Goal: Information Seeking & Learning: Check status

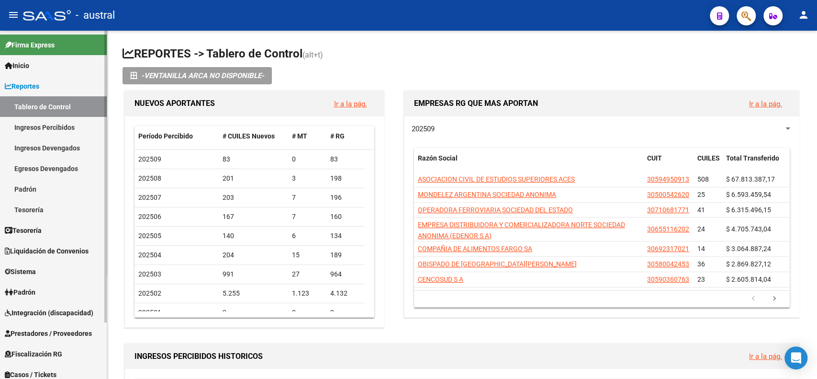
click at [41, 292] on link "Padrón" at bounding box center [53, 291] width 107 height 21
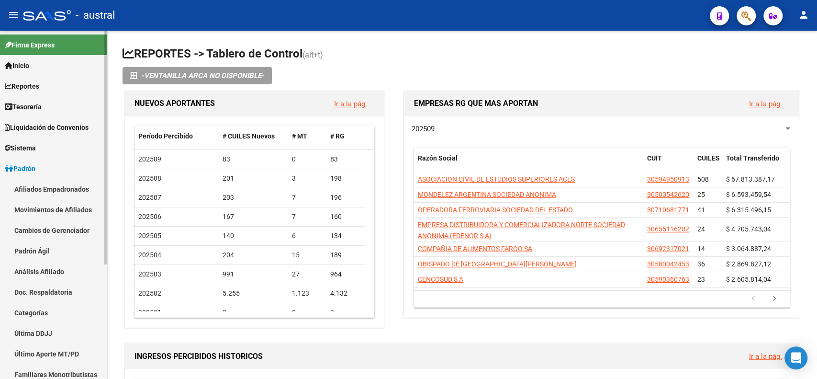
click at [57, 268] on link "Análisis Afiliado" at bounding box center [53, 271] width 107 height 21
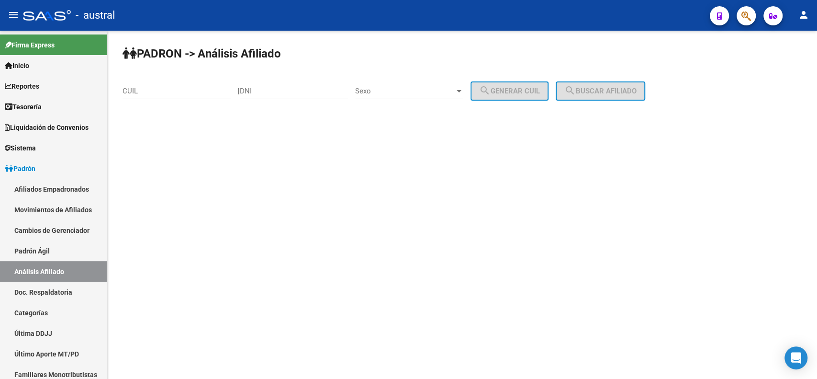
click at [280, 95] on input "DNI" at bounding box center [294, 91] width 108 height 9
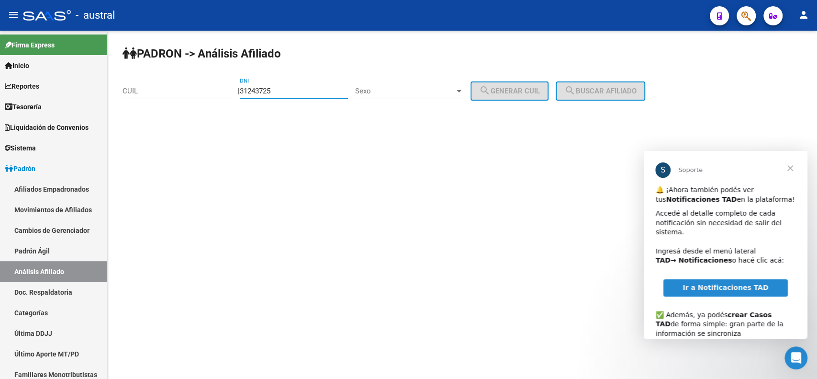
type input "31243725"
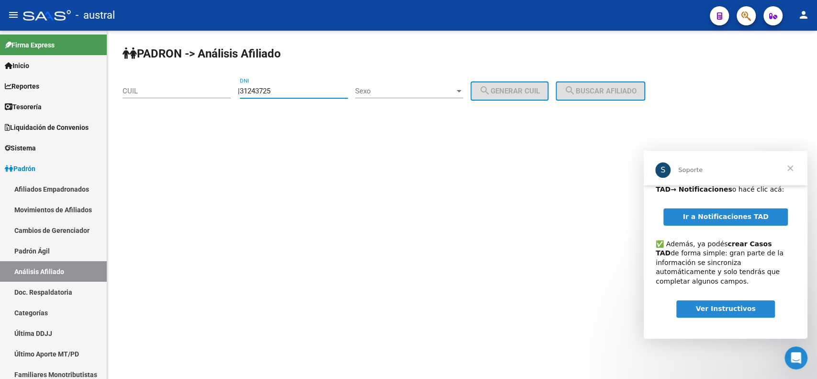
scroll to position [71, 0]
click at [790, 173] on span "Cerrar" at bounding box center [790, 168] width 34 height 34
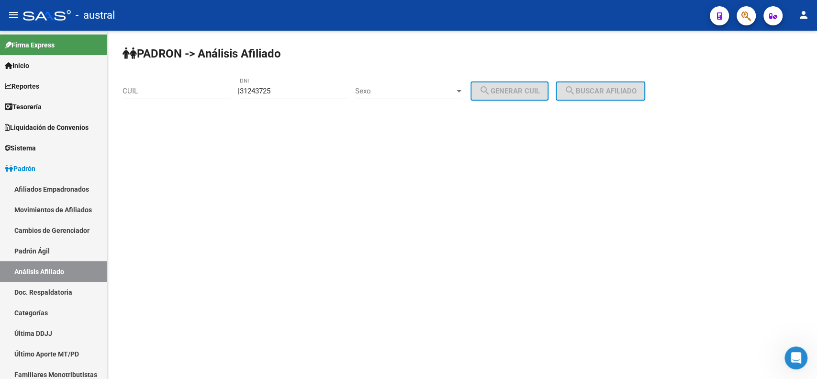
click at [293, 92] on input "31243725" at bounding box center [294, 91] width 108 height 9
drag, startPoint x: 293, startPoint y: 92, endPoint x: 152, endPoint y: 90, distance: 141.2
click at [152, 90] on app-analisis-afiliado "PADRON -> Análisis Afiliado CUIL | 31243725 DNI Sexo Sexo search Generar CUIL s…" at bounding box center [388, 91] width 530 height 9
click at [152, 90] on input "CUIL" at bounding box center [177, 91] width 108 height 9
click at [576, 88] on mat-icon "search" at bounding box center [569, 90] width 11 height 11
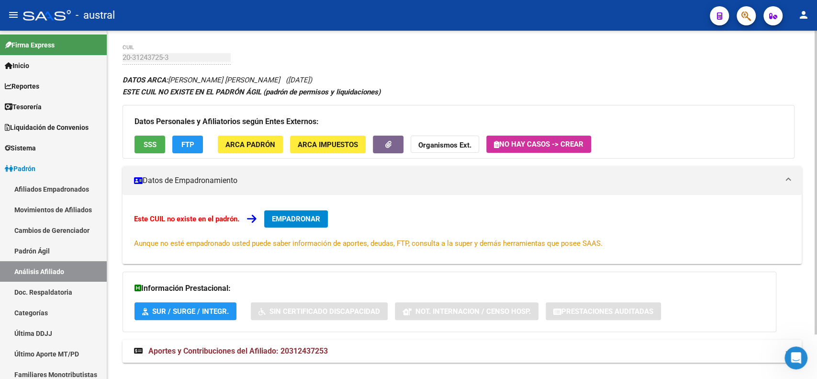
scroll to position [50, 0]
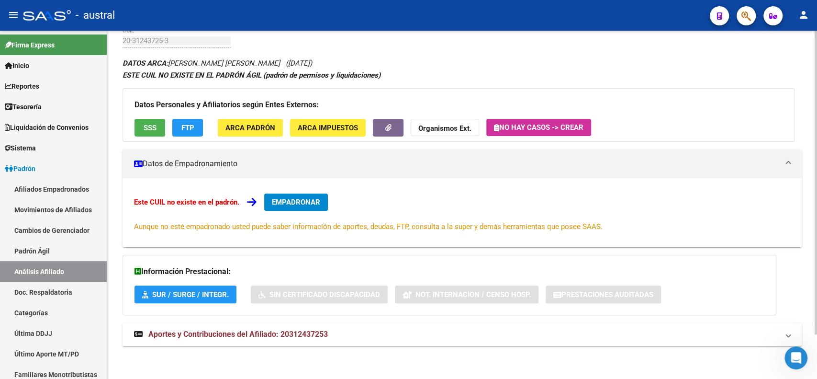
click at [252, 329] on span "Aportes y Contribuciones del Afiliado: 20312437253" at bounding box center [238, 333] width 180 height 9
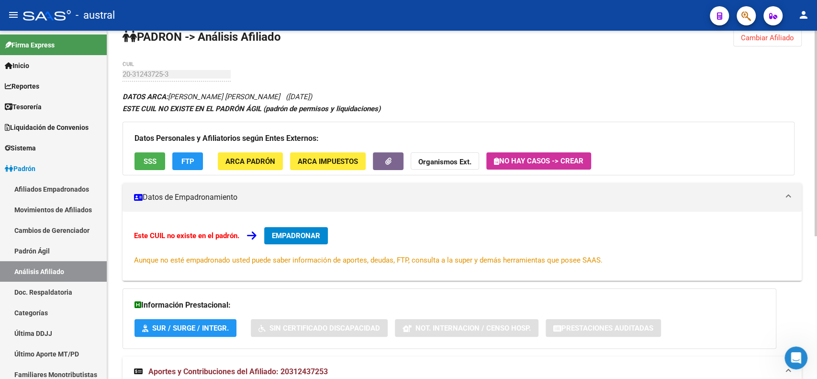
scroll to position [0, 0]
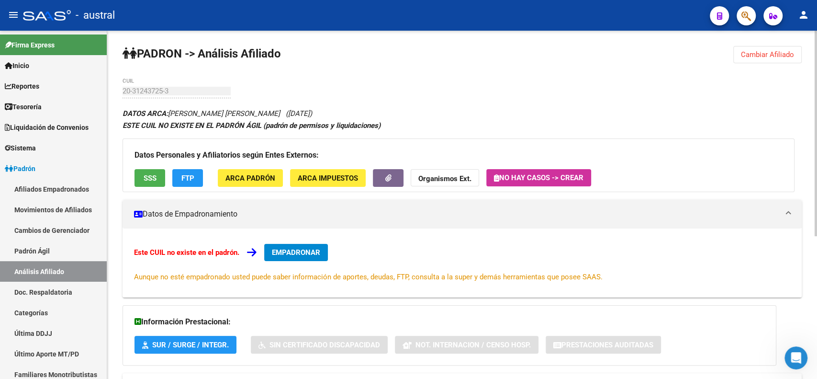
click at [746, 54] on span "Cambiar Afiliado" at bounding box center [767, 54] width 53 height 9
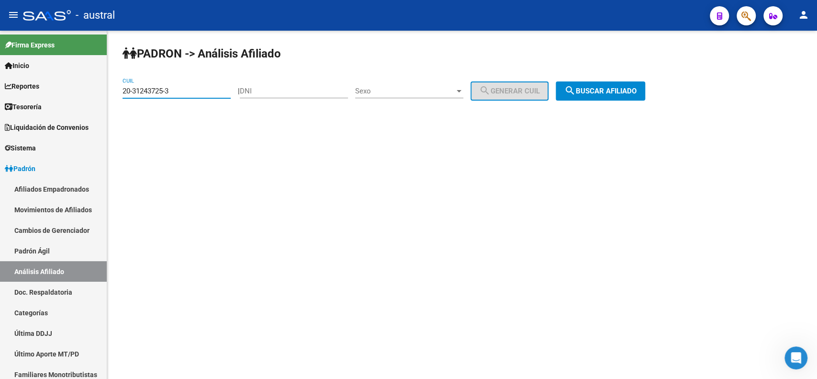
drag, startPoint x: 193, startPoint y: 90, endPoint x: -8, endPoint y: 91, distance: 200.6
click at [0, 91] on html "menu - austral person Firma Express Inicio Calendario SSS Instructivos Contacto…" at bounding box center [408, 189] width 817 height 379
click at [612, 90] on span "search Buscar afiliado" at bounding box center [600, 91] width 72 height 9
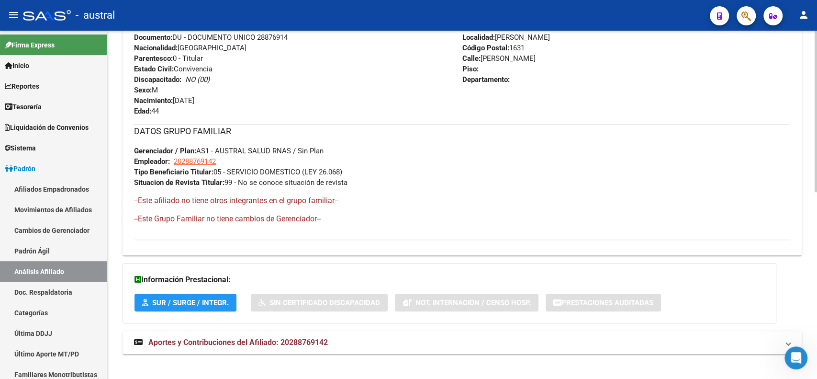
scroll to position [403, 0]
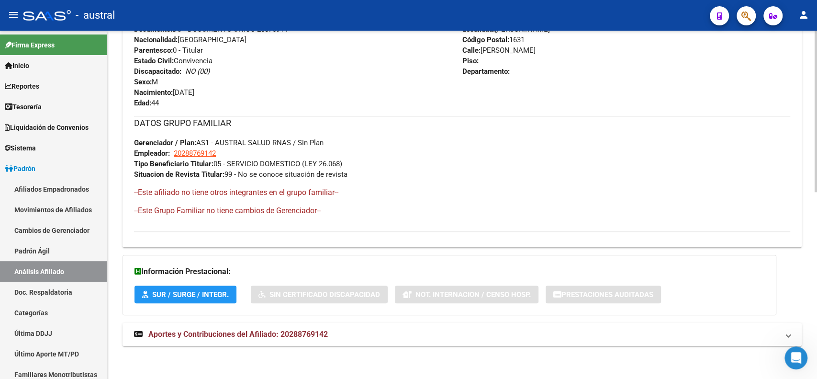
click at [241, 326] on mat-expansion-panel-header "Aportes y Contribuciones del Afiliado: 20288769142" at bounding box center [462, 334] width 679 height 23
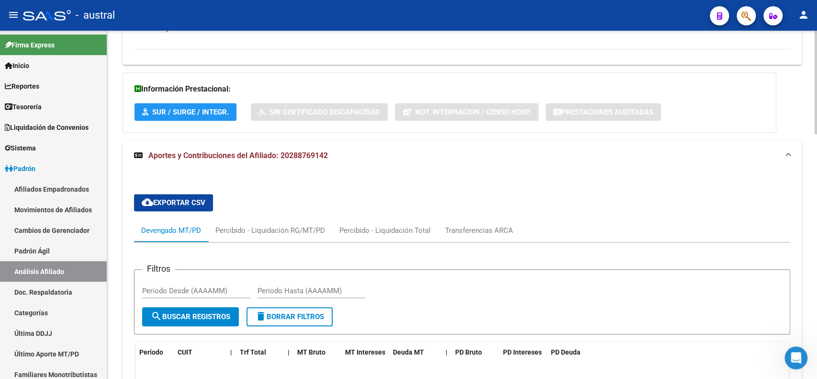
scroll to position [568, 0]
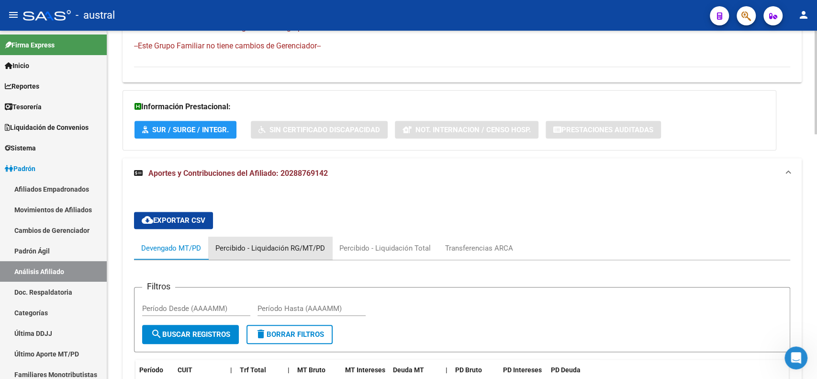
click at [283, 246] on div "Percibido - Liquidación RG/MT/PD" at bounding box center [270, 248] width 110 height 11
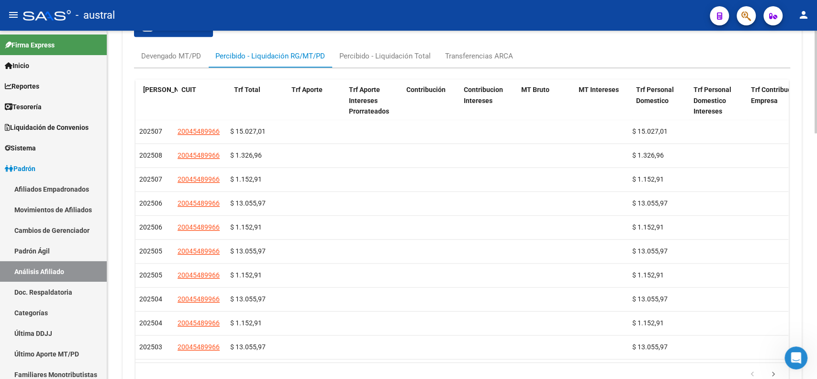
scroll to position [0, 0]
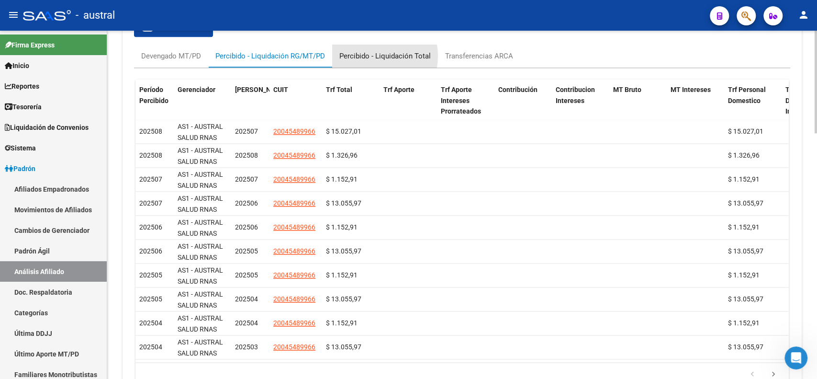
click at [371, 56] on div "Percibido - Liquidación Total" at bounding box center [384, 56] width 91 height 11
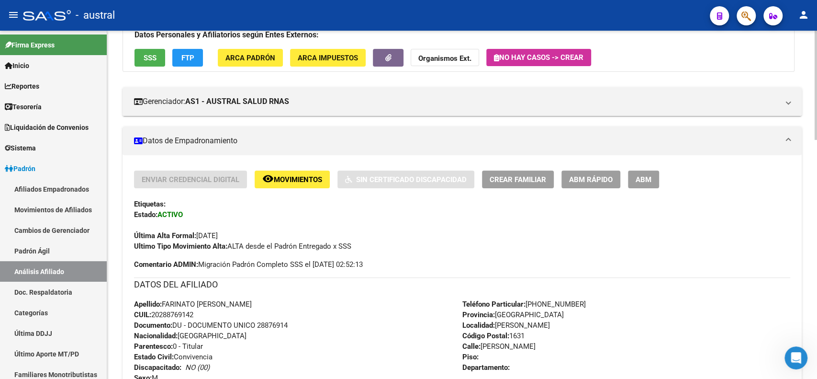
scroll to position [10, 0]
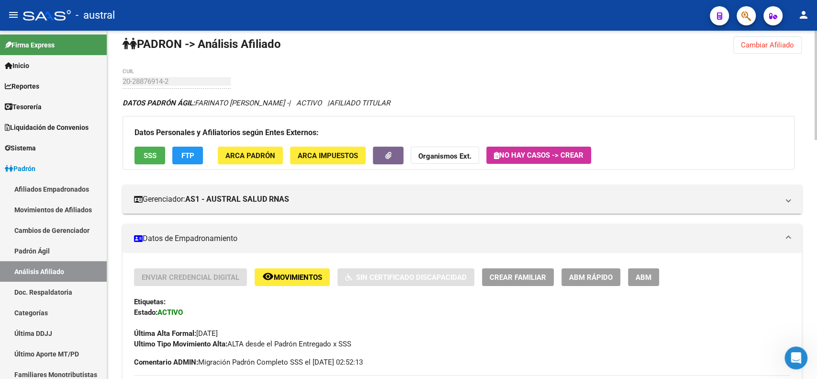
click at [816, 40] on div at bounding box center [816, 88] width 2 height 109
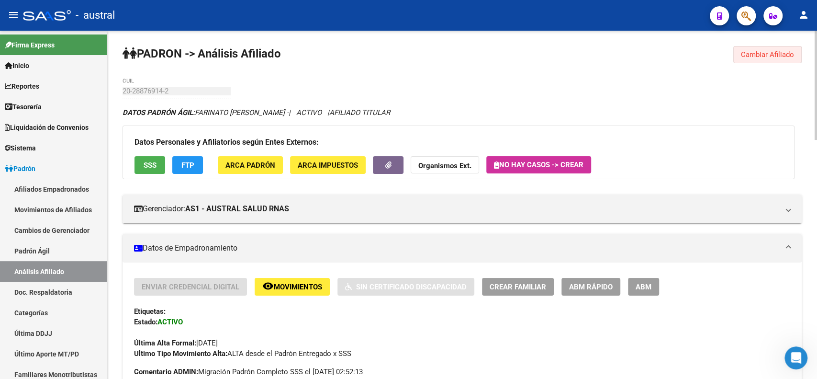
click at [748, 54] on span "Cambiar Afiliado" at bounding box center [767, 54] width 53 height 9
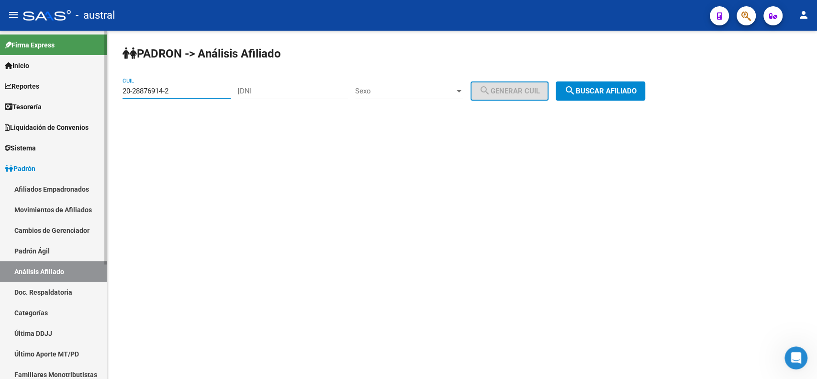
drag, startPoint x: 191, startPoint y: 89, endPoint x: 42, endPoint y: 85, distance: 149.4
click at [42, 85] on mat-sidenav-container "Firma Express Inicio Calendario SSS Instructivos Contacto OS Reportes Tablero d…" at bounding box center [408, 205] width 817 height 348
click at [625, 87] on span "search Buscar afiliado" at bounding box center [600, 91] width 72 height 9
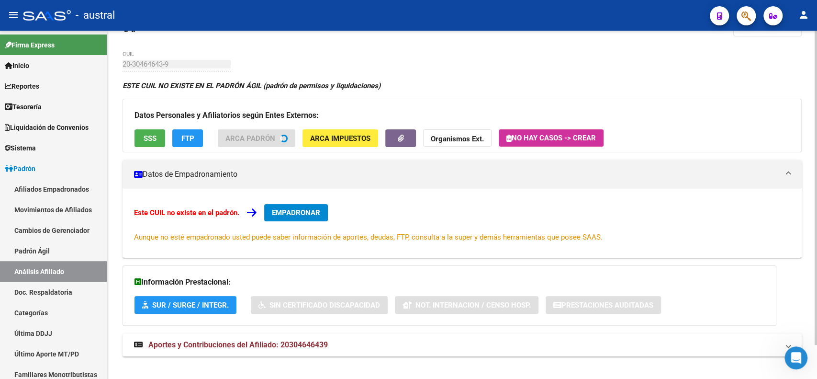
scroll to position [38, 0]
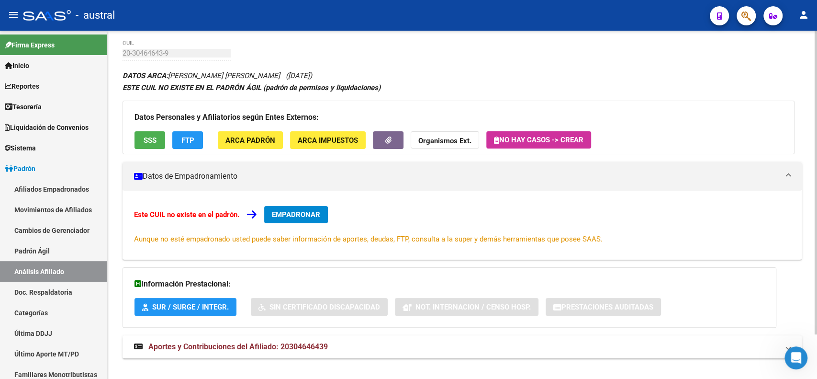
click at [291, 343] on span "Aportes y Contribuciones del Afiliado: 20304646439" at bounding box center [238, 346] width 180 height 9
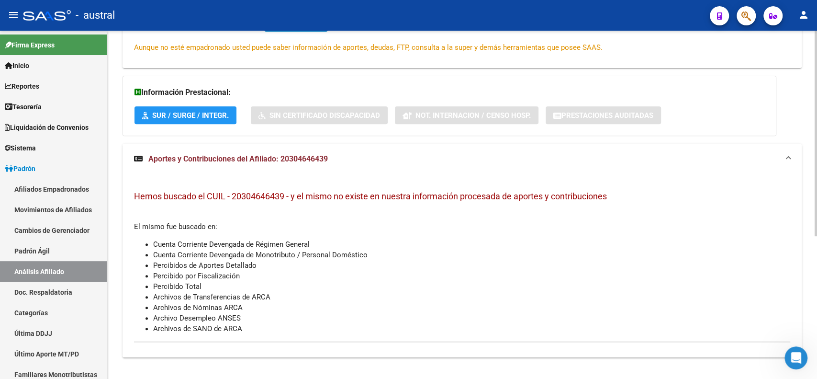
scroll to position [0, 0]
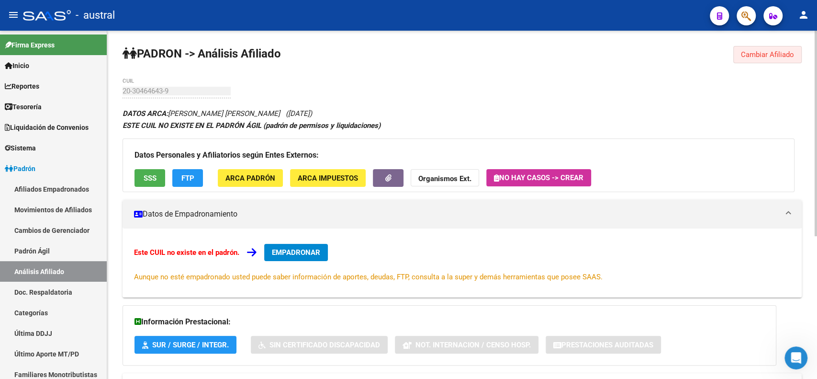
click at [773, 61] on button "Cambiar Afiliado" at bounding box center [767, 54] width 68 height 17
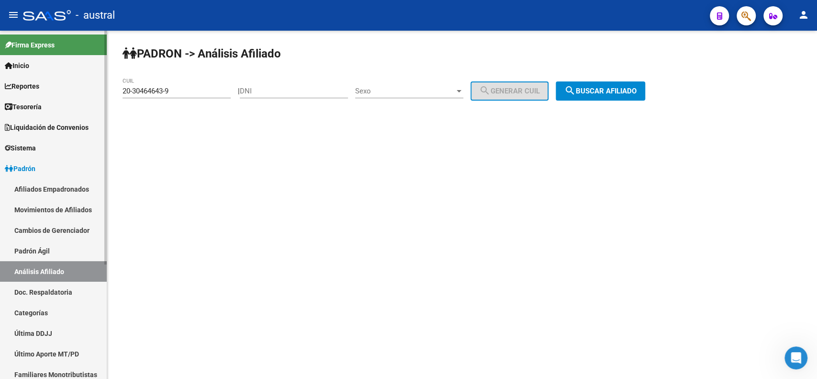
drag, startPoint x: 195, startPoint y: 81, endPoint x: 60, endPoint y: 91, distance: 135.4
click at [60, 91] on mat-sidenav-container "Firma Express Inicio Calendario SSS Instructivos Contacto OS Reportes Tablero d…" at bounding box center [408, 205] width 817 height 348
click at [178, 89] on input "20-30464643-9" at bounding box center [177, 91] width 108 height 9
drag, startPoint x: 180, startPoint y: 91, endPoint x: 107, endPoint y: 91, distance: 72.8
click at [107, 91] on div "PADRON -> Análisis Afiliado 20-30464643-9 CUIL | DNI Sexo Sexo search Generar C…" at bounding box center [462, 81] width 710 height 101
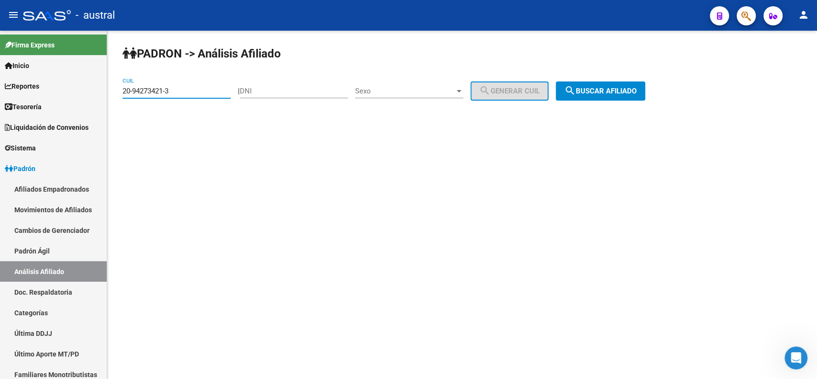
click at [602, 85] on button "search Buscar afiliado" at bounding box center [601, 90] width 90 height 19
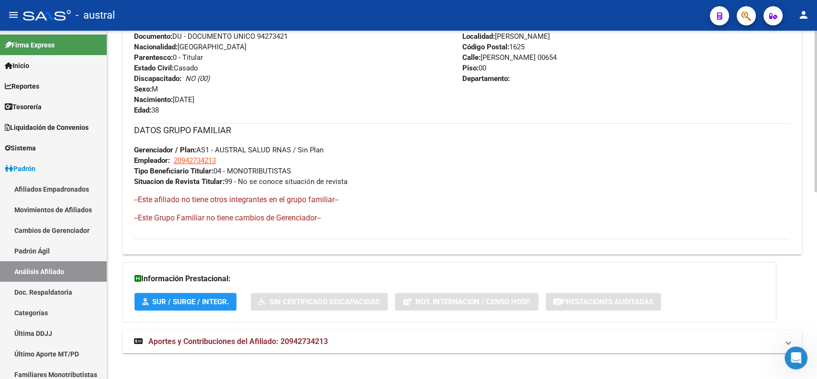
scroll to position [403, 0]
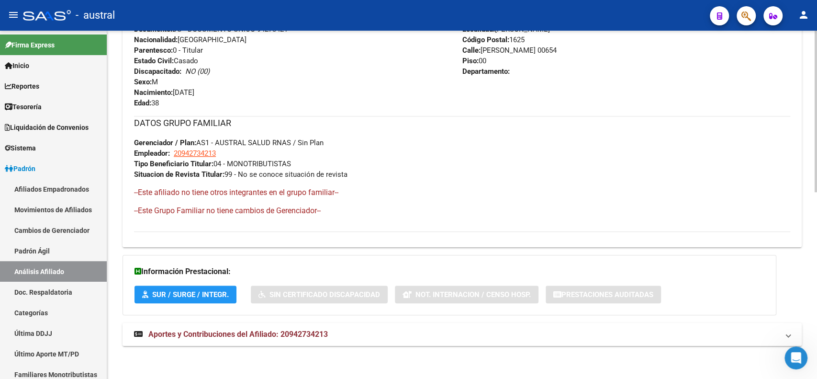
click at [223, 331] on span "Aportes y Contribuciones del Afiliado: 20942734213" at bounding box center [238, 333] width 180 height 9
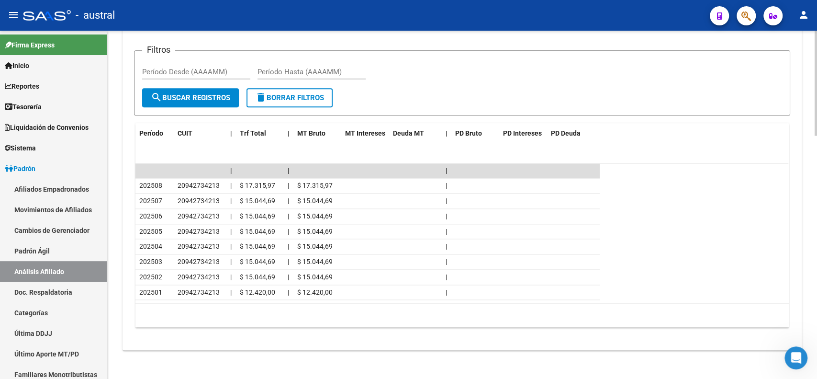
scroll to position [808, 0]
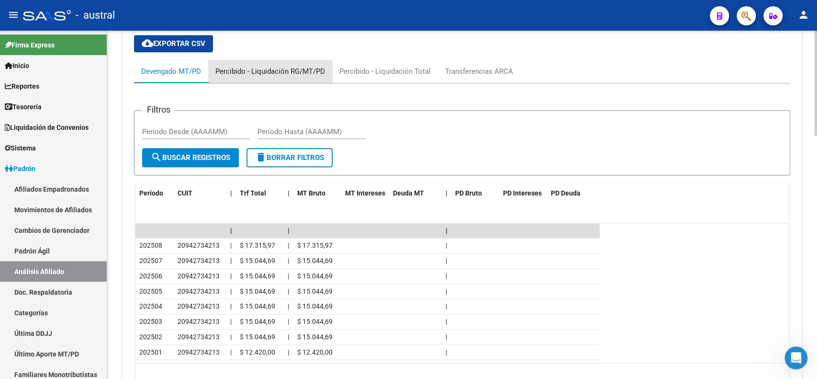
click at [283, 66] on div "Percibido - Liquidación RG/MT/PD" at bounding box center [270, 71] width 110 height 11
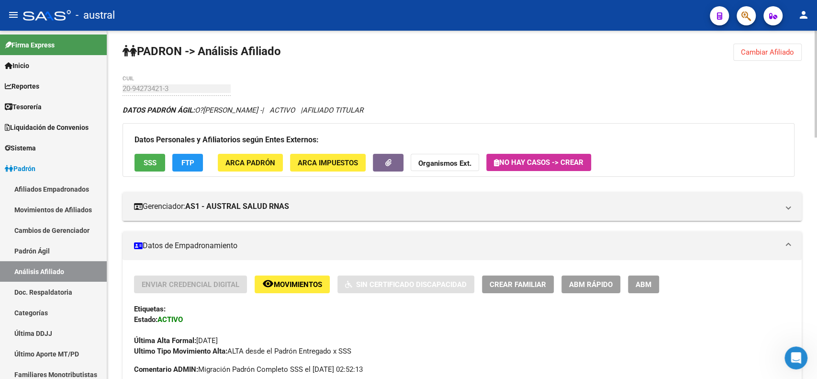
scroll to position [0, 0]
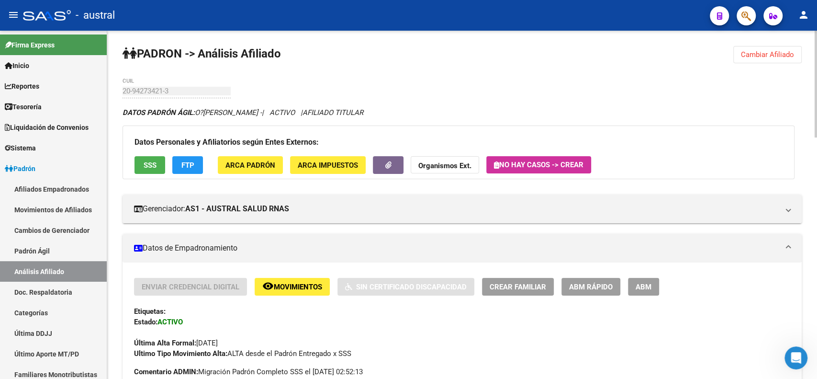
click at [775, 57] on span "Cambiar Afiliado" at bounding box center [767, 54] width 53 height 9
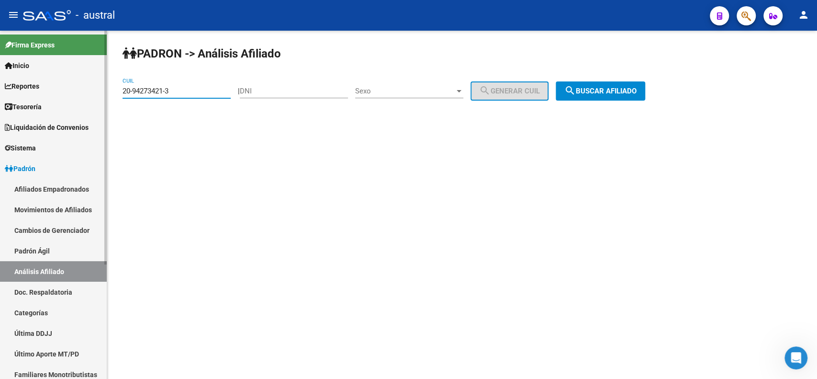
drag, startPoint x: 199, startPoint y: 91, endPoint x: 30, endPoint y: 87, distance: 169.1
click at [30, 87] on mat-sidenav-container "Firma Express Inicio Calendario SSS Instructivos Contacto OS Reportes Tablero d…" at bounding box center [408, 205] width 817 height 348
click at [588, 95] on span "search Buscar afiliado" at bounding box center [600, 91] width 72 height 9
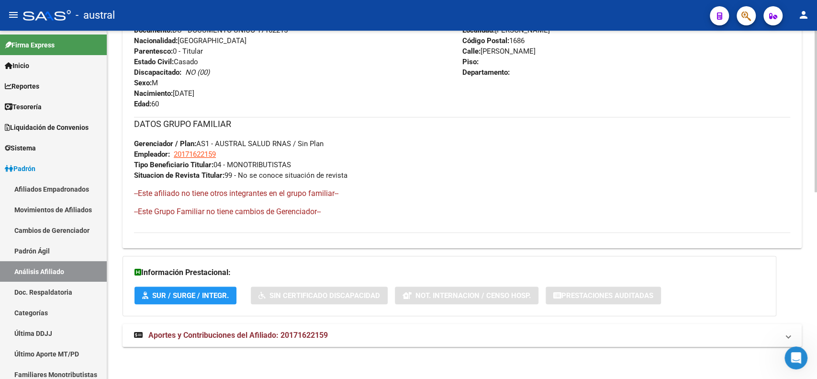
scroll to position [403, 0]
click at [291, 327] on mat-expansion-panel-header "Aportes y Contribuciones del Afiliado: 20171622159" at bounding box center [462, 334] width 679 height 23
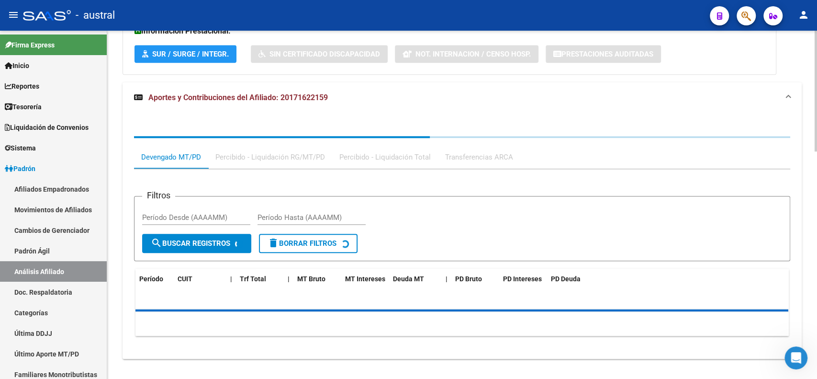
scroll to position [656, 0]
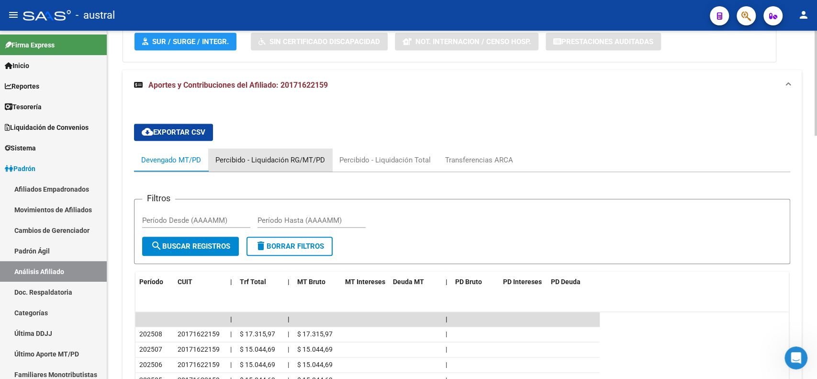
click at [292, 163] on div "Percibido - Liquidación RG/MT/PD" at bounding box center [270, 160] width 110 height 11
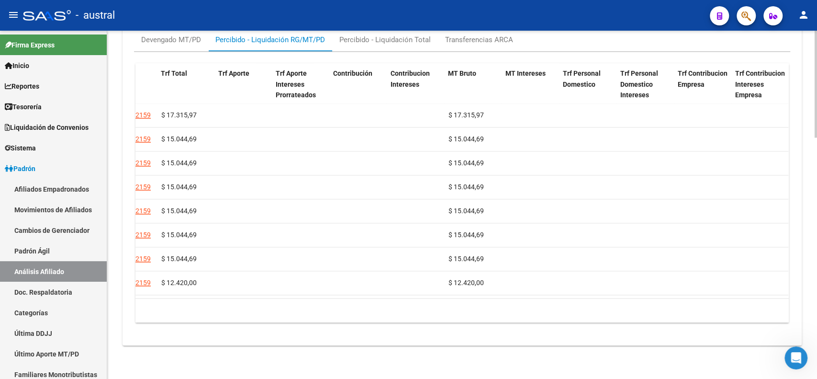
scroll to position [0, 0]
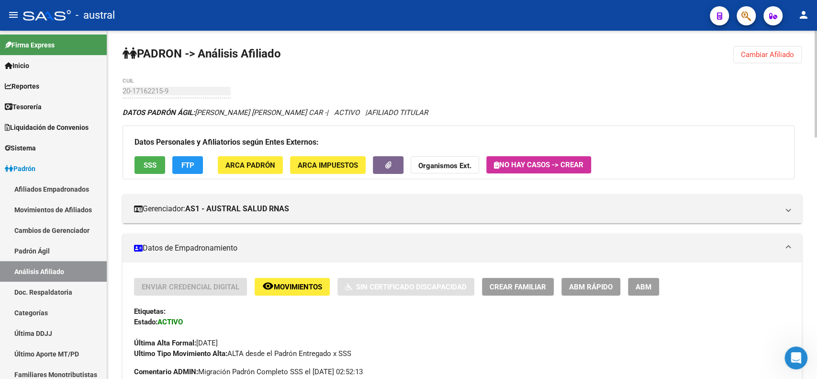
click at [784, 54] on span "Cambiar Afiliado" at bounding box center [767, 54] width 53 height 9
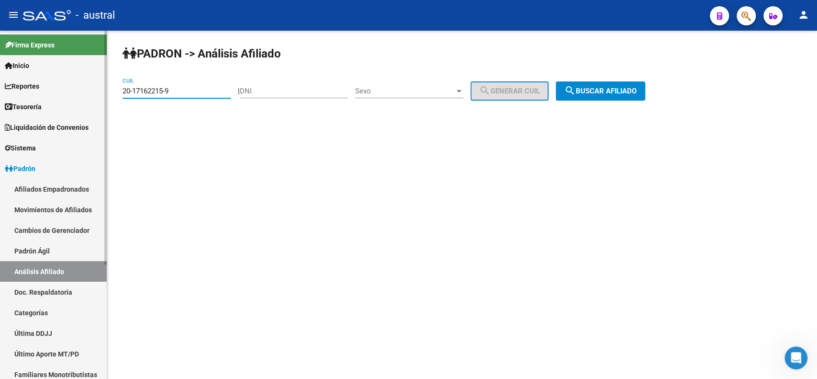
drag, startPoint x: 180, startPoint y: 94, endPoint x: 84, endPoint y: 90, distance: 95.3
click at [84, 90] on mat-sidenav-container "Firma Express Inicio Calendario SSS Instructivos Contacto OS Reportes Tablero d…" at bounding box center [408, 205] width 817 height 348
click at [588, 79] on div "PADRON -> Análisis Afiliado 20-17162215-9 CUIL | DNI Sexo Sexo search Generar C…" at bounding box center [462, 81] width 710 height 101
click at [593, 96] on button "search Buscar afiliado" at bounding box center [601, 90] width 90 height 19
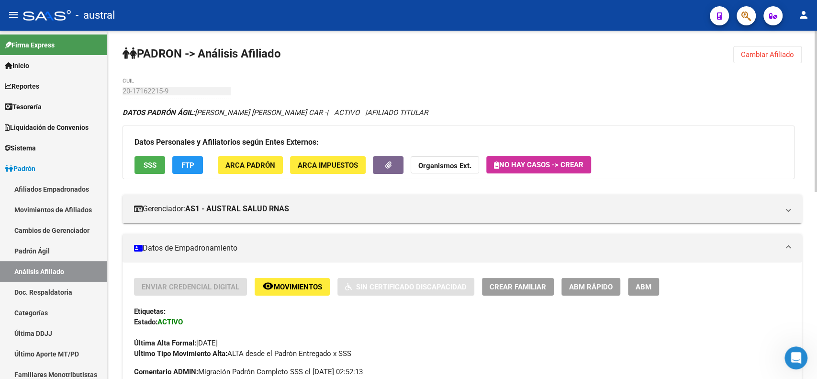
click at [321, 327] on div "Última Alta Formal: [DATE]" at bounding box center [462, 337] width 656 height 21
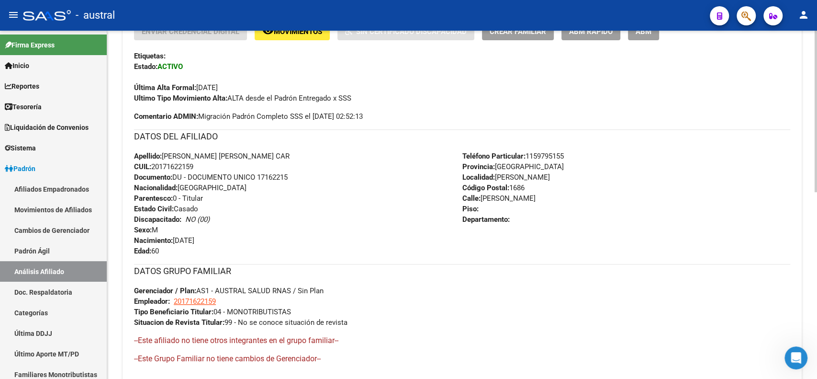
scroll to position [403, 0]
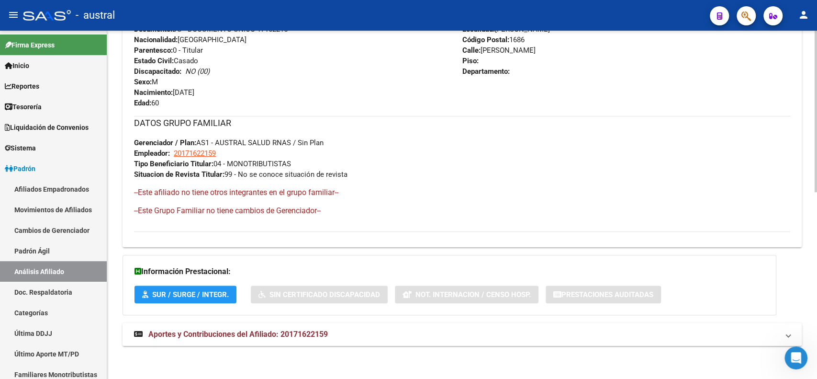
click at [294, 334] on span "Aportes y Contribuciones del Afiliado: 20171622159" at bounding box center [238, 333] width 180 height 9
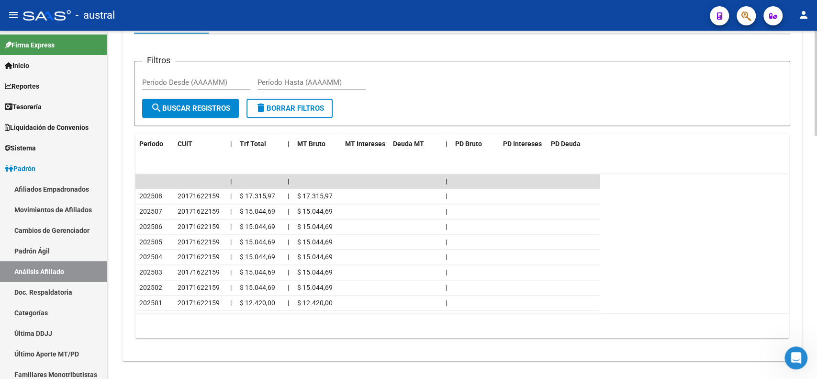
scroll to position [808, 0]
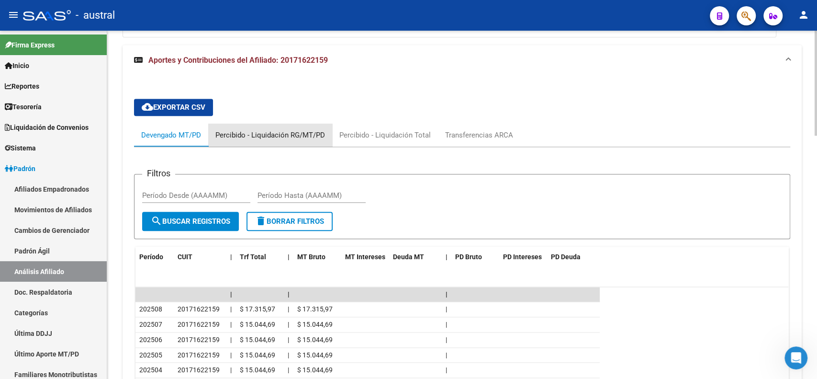
click at [314, 131] on div "Percibido - Liquidación RG/MT/PD" at bounding box center [270, 135] width 110 height 11
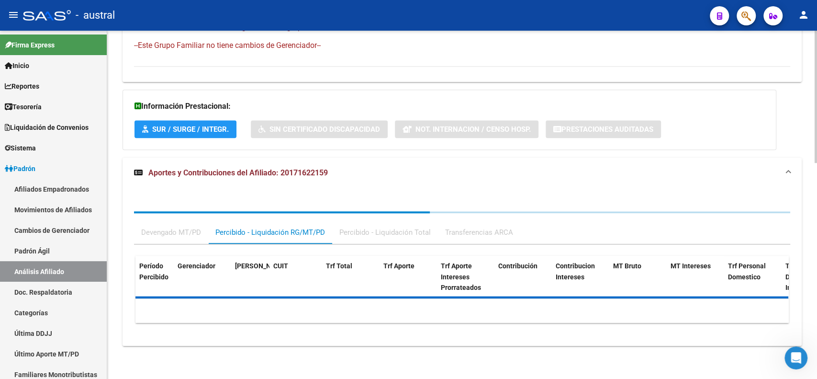
scroll to position [681, 0]
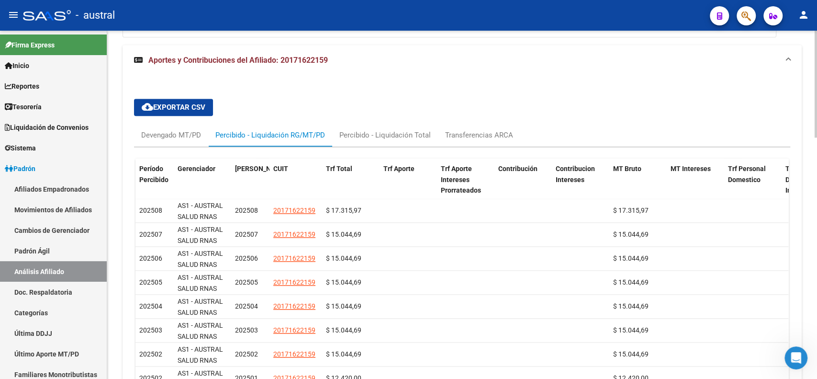
click at [596, 80] on div "cloud_download Exportar CSV Devengado MT/PD Percibido - Liquidación RG/MT/PD Pe…" at bounding box center [462, 258] width 679 height 365
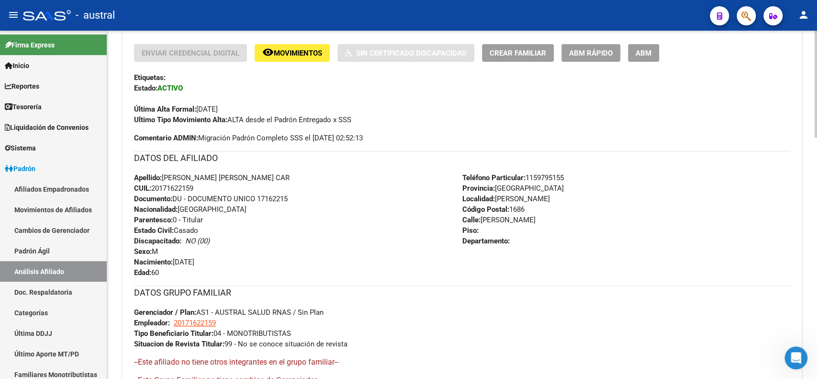
scroll to position [0, 0]
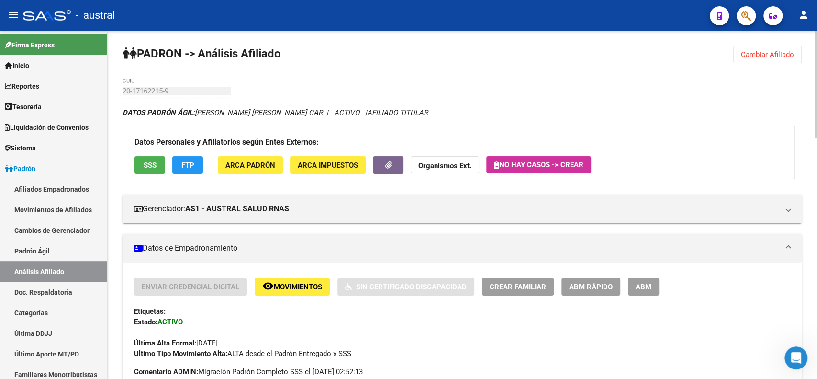
click at [767, 54] on span "Cambiar Afiliado" at bounding box center [767, 54] width 53 height 9
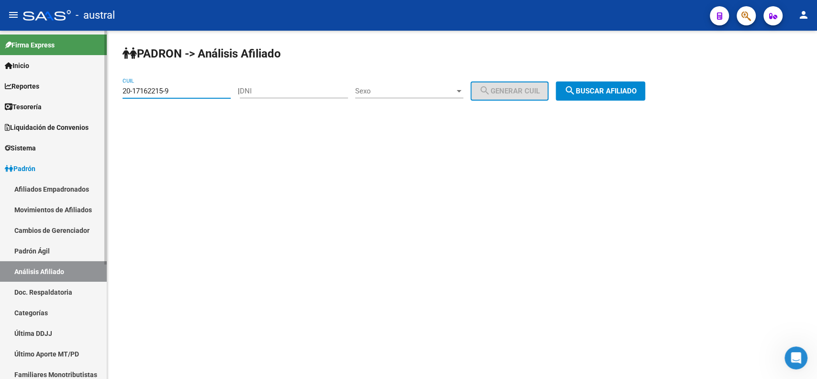
drag, startPoint x: 205, startPoint y: 89, endPoint x: 69, endPoint y: 86, distance: 136.0
click at [73, 90] on mat-sidenav-container "Firma Express Inicio Calendario SSS Instructivos Contacto OS Reportes Tablero d…" at bounding box center [408, 205] width 817 height 348
click at [636, 97] on button "search Buscar afiliado" at bounding box center [601, 90] width 90 height 19
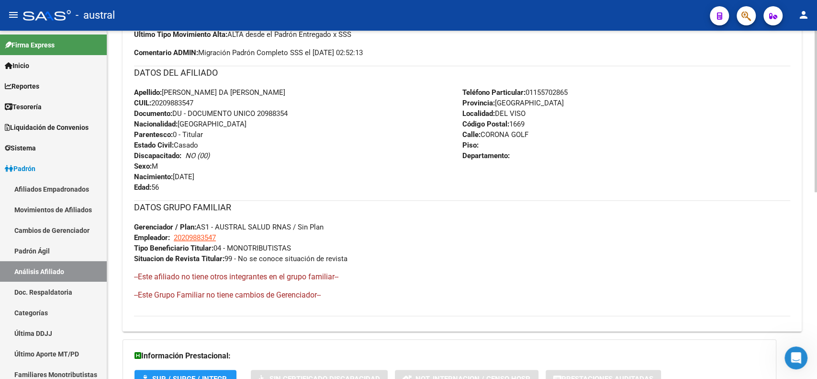
scroll to position [403, 0]
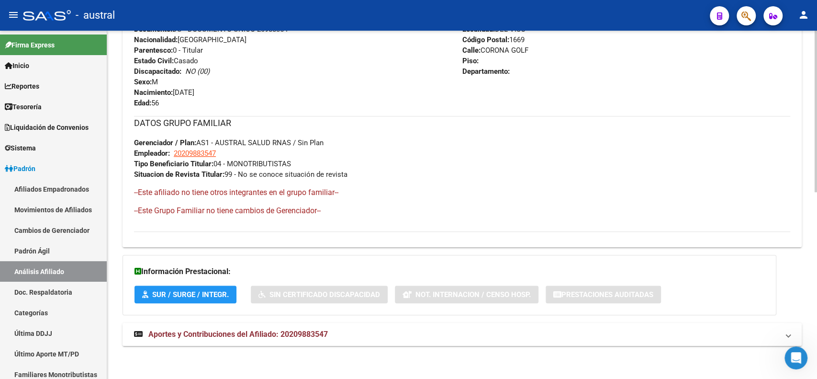
click at [252, 337] on span "Aportes y Contribuciones del Afiliado: 20209883547" at bounding box center [238, 333] width 180 height 9
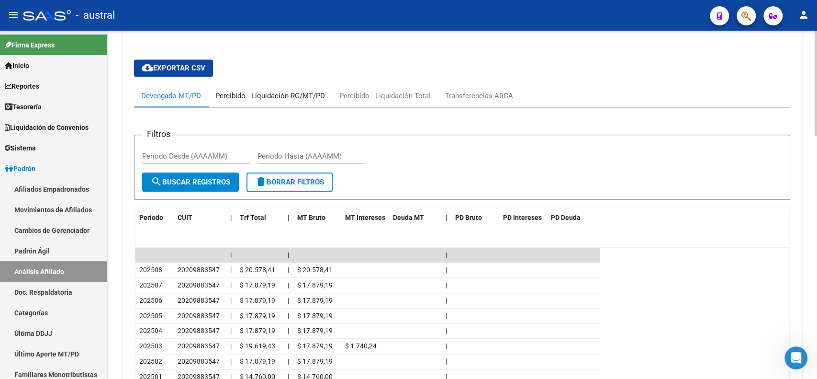
click at [270, 100] on div "Percibido - Liquidación RG/MT/PD" at bounding box center [270, 95] width 110 height 11
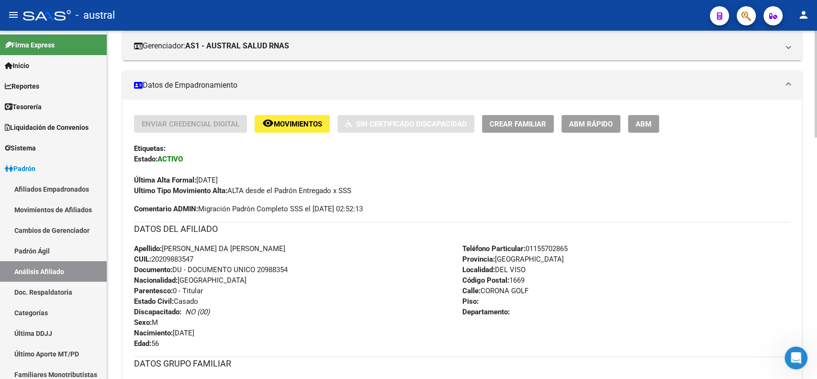
scroll to position [146, 0]
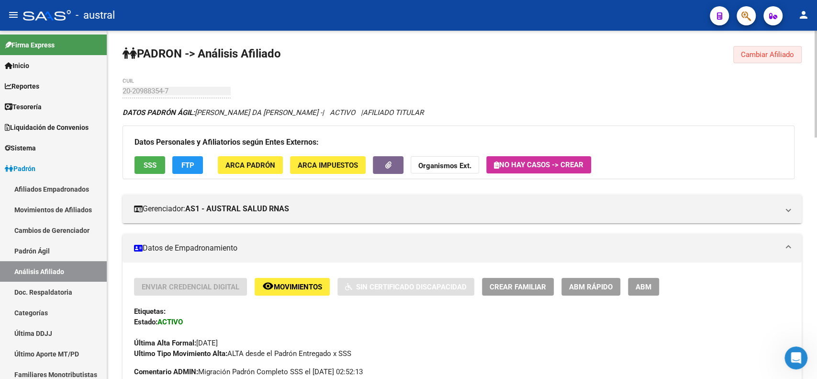
click at [766, 49] on button "Cambiar Afiliado" at bounding box center [767, 54] width 68 height 17
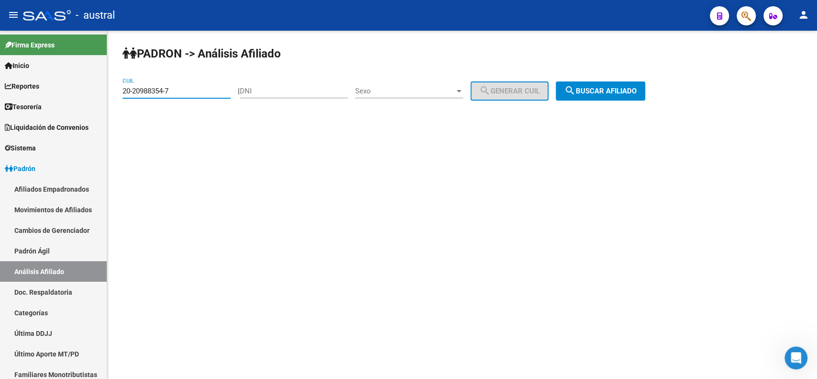
drag, startPoint x: 190, startPoint y: 94, endPoint x: -57, endPoint y: 101, distance: 247.1
click at [0, 101] on html "menu - austral person Firma Express Inicio Calendario SSS Instructivos Contacto…" at bounding box center [408, 189] width 817 height 379
click at [609, 94] on span "search Buscar afiliado" at bounding box center [600, 91] width 72 height 9
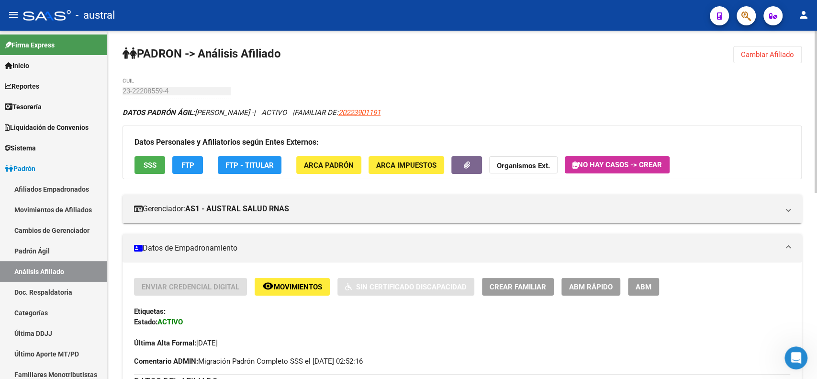
click at [184, 165] on span "FTP" at bounding box center [187, 165] width 13 height 9
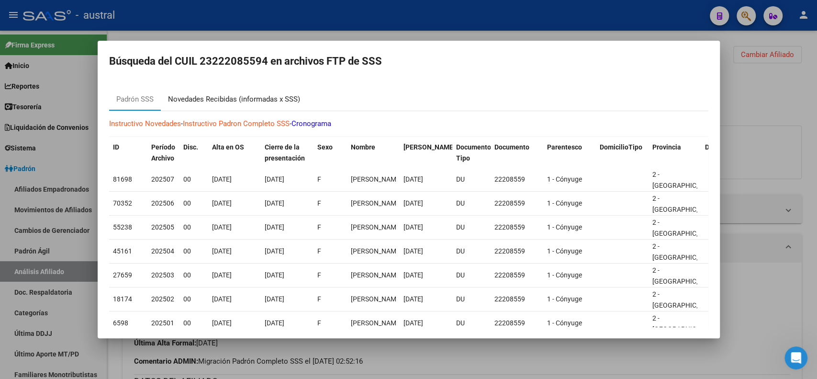
click at [245, 98] on div "Novedades Recibidas (informadas x SSS)" at bounding box center [234, 99] width 132 height 11
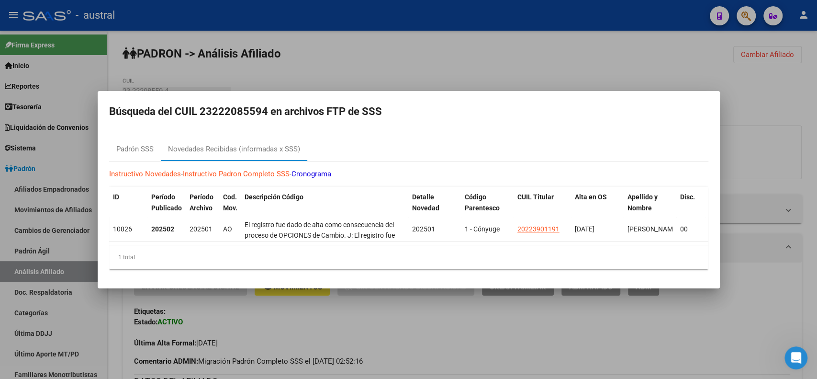
click at [498, 72] on div at bounding box center [408, 189] width 817 height 379
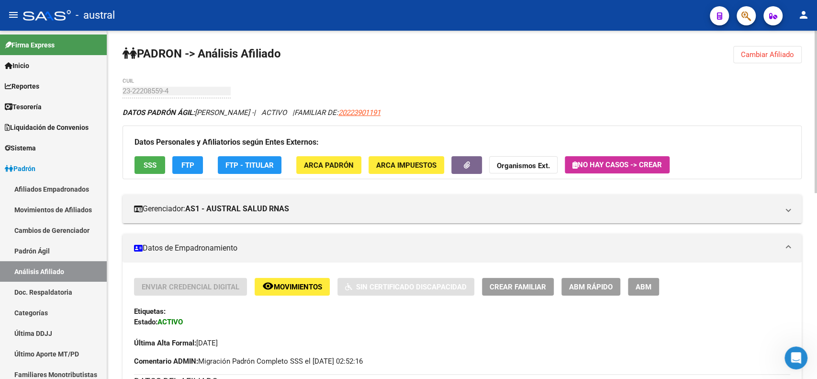
click at [760, 55] on span "Cambiar Afiliado" at bounding box center [767, 54] width 53 height 9
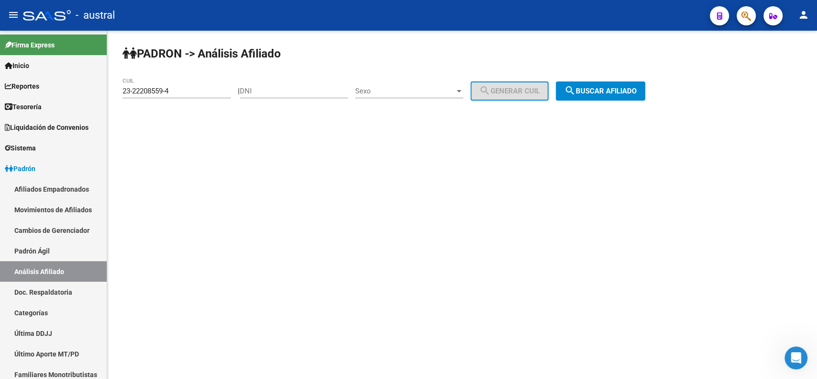
click at [164, 97] on div "23-22208559-4 CUIL" at bounding box center [177, 88] width 108 height 21
click at [169, 94] on input "23-22208559-4" at bounding box center [177, 91] width 108 height 9
drag, startPoint x: 169, startPoint y: 94, endPoint x: 102, endPoint y: 92, distance: 67.0
click at [102, 92] on mat-sidenav-container "Firma Express Inicio Calendario SSS Instructivos Contacto OS Reportes Tablero d…" at bounding box center [408, 205] width 817 height 348
click at [576, 94] on mat-icon "search" at bounding box center [569, 90] width 11 height 11
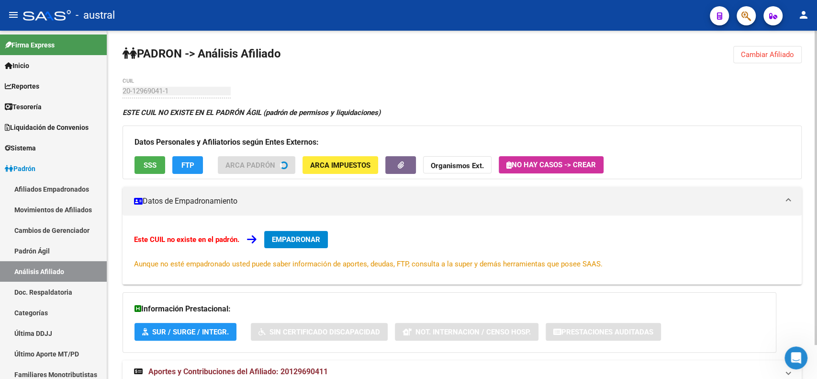
scroll to position [38, 0]
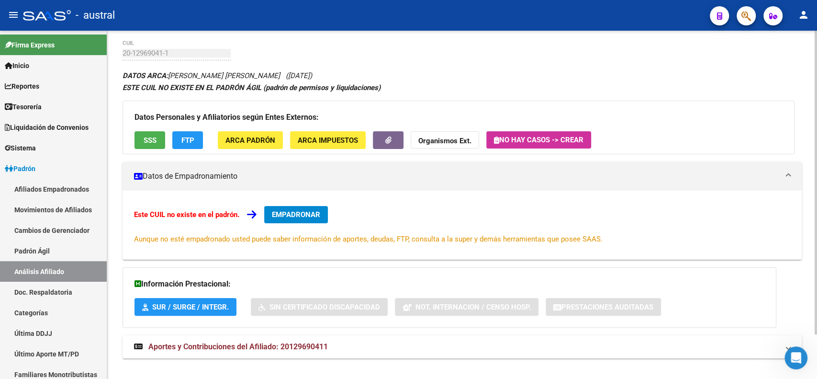
click at [257, 346] on span "Aportes y Contribuciones del Afiliado: 20129690411" at bounding box center [238, 346] width 180 height 9
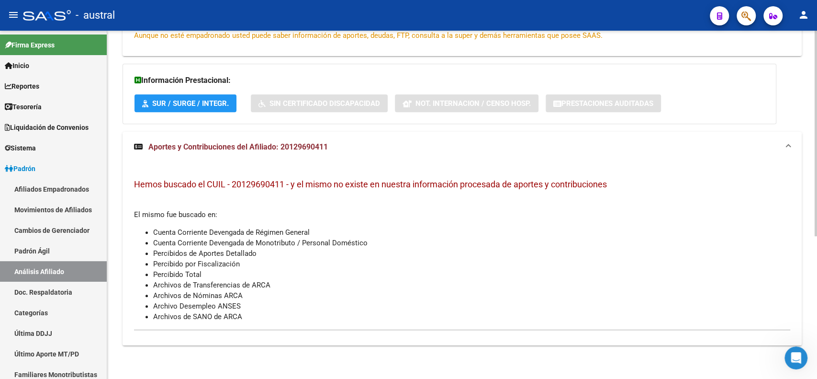
scroll to position [0, 0]
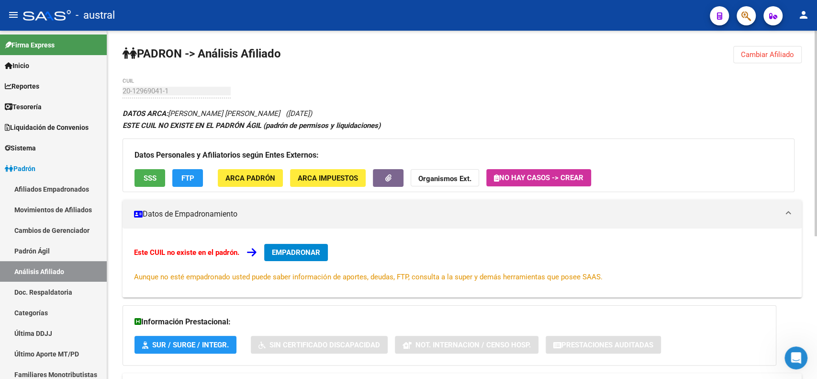
click at [777, 54] on span "Cambiar Afiliado" at bounding box center [767, 54] width 53 height 9
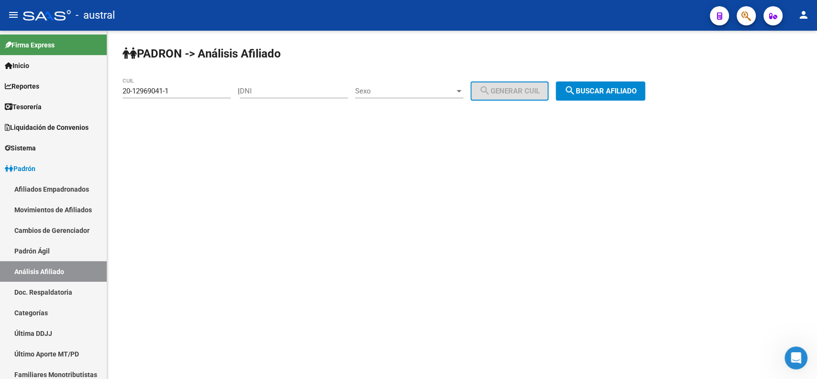
drag, startPoint x: 193, startPoint y: 84, endPoint x: 170, endPoint y: 87, distance: 23.6
click at [170, 87] on div "20-12969041-1 CUIL" at bounding box center [177, 88] width 108 height 21
drag, startPoint x: 180, startPoint y: 93, endPoint x: 54, endPoint y: 83, distance: 127.2
click at [54, 83] on mat-sidenav-container "Firma Express Inicio Calendario SSS Instructivos Contacto OS Reportes Tablero d…" at bounding box center [408, 205] width 817 height 348
type input "27-95603423-5"
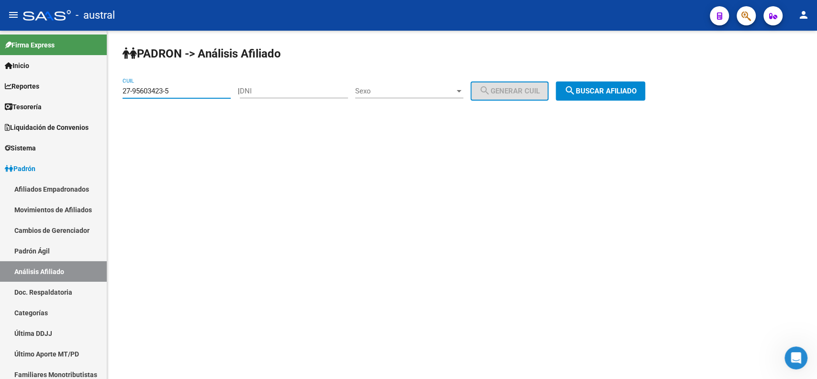
click at [637, 88] on span "search Buscar afiliado" at bounding box center [600, 91] width 72 height 9
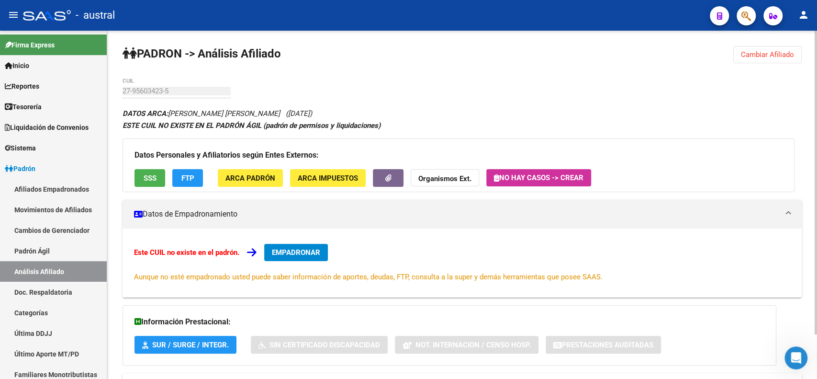
scroll to position [50, 0]
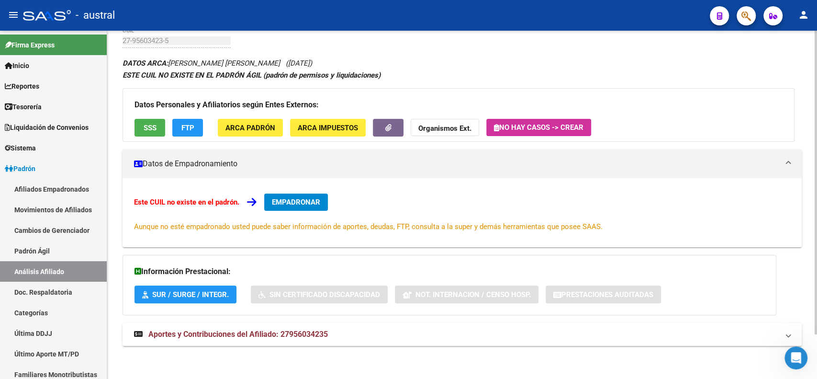
click at [243, 331] on span "Aportes y Contribuciones del Afiliado: 27956034235" at bounding box center [238, 333] width 180 height 9
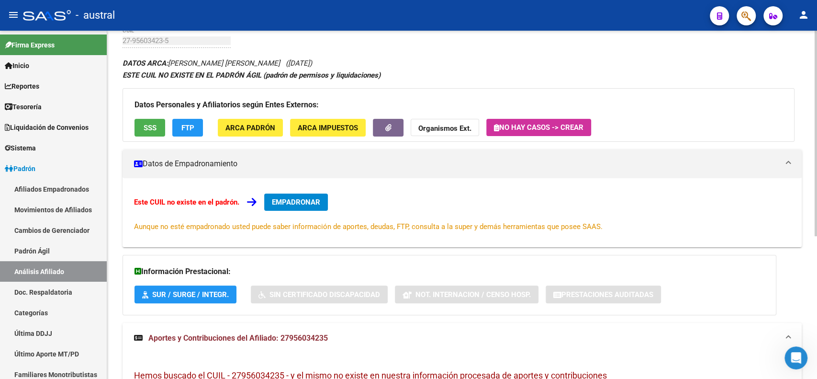
scroll to position [241, 0]
